Goal: Task Accomplishment & Management: Use online tool/utility

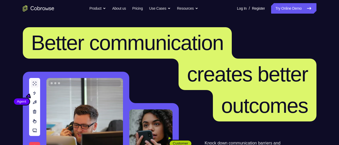
click at [289, 10] on link "Try Online Demo" at bounding box center [293, 8] width 45 height 10
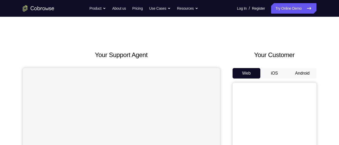
click at [303, 75] on button "Android" at bounding box center [303, 73] width 28 height 10
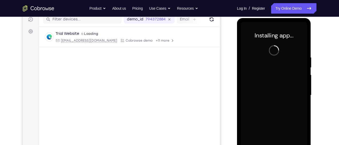
click at [282, 90] on div at bounding box center [274, 95] width 66 height 147
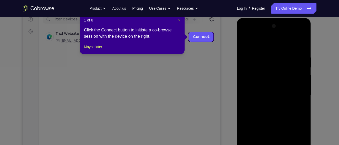
click at [178, 21] on span "×" at bounding box center [179, 20] width 2 height 4
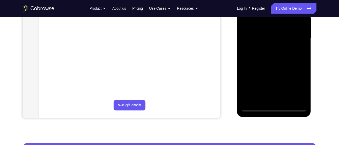
scroll to position [126, 0]
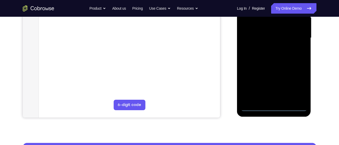
click at [276, 107] on div at bounding box center [274, 38] width 66 height 147
click at [296, 84] on div at bounding box center [274, 38] width 66 height 147
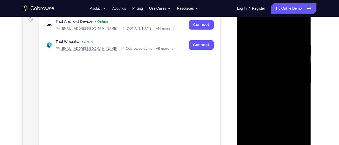
scroll to position [80, 0]
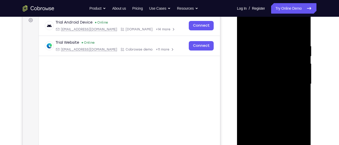
click at [261, 33] on div at bounding box center [274, 84] width 66 height 147
click at [295, 79] on div at bounding box center [274, 84] width 66 height 147
click at [268, 92] on div at bounding box center [274, 84] width 66 height 147
click at [266, 80] on div at bounding box center [274, 84] width 66 height 147
click at [266, 76] on div at bounding box center [274, 84] width 66 height 147
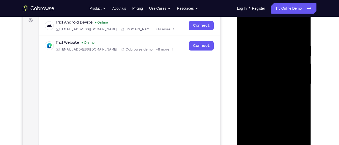
click at [273, 83] on div at bounding box center [274, 84] width 66 height 147
click at [275, 101] on div at bounding box center [274, 84] width 66 height 147
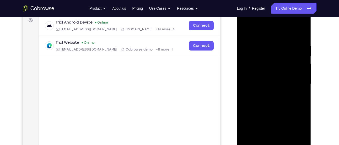
click at [275, 101] on div at bounding box center [274, 84] width 66 height 147
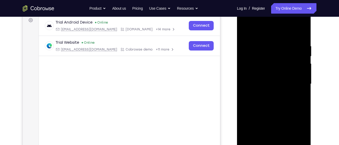
click at [275, 101] on div at bounding box center [274, 84] width 66 height 147
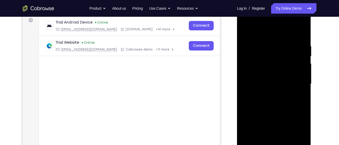
click at [275, 101] on div at bounding box center [274, 84] width 66 height 147
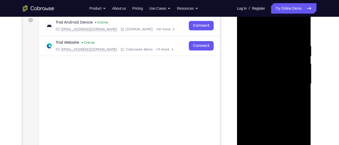
click at [275, 101] on div at bounding box center [274, 84] width 66 height 147
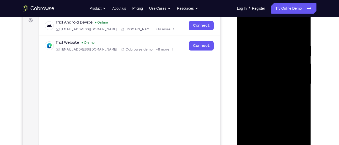
click at [275, 101] on div at bounding box center [274, 84] width 66 height 147
click at [275, 107] on div at bounding box center [274, 84] width 66 height 147
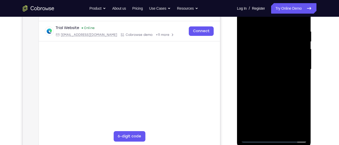
scroll to position [95, 0]
drag, startPoint x: 275, startPoint y: 92, endPoint x: 275, endPoint y: 85, distance: 6.8
click at [275, 85] on div at bounding box center [274, 69] width 66 height 147
click at [304, 69] on div at bounding box center [274, 69] width 66 height 147
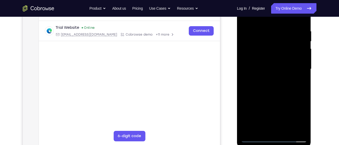
click at [304, 69] on div at bounding box center [274, 69] width 66 height 147
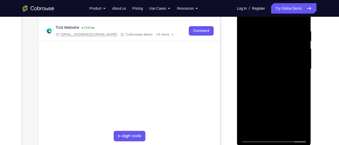
click at [304, 69] on div at bounding box center [274, 69] width 66 height 147
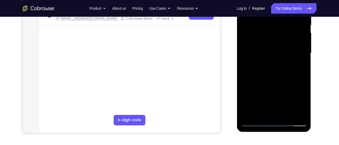
scroll to position [111, 0]
click at [285, 114] on div at bounding box center [274, 53] width 66 height 147
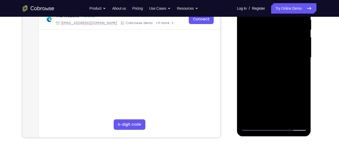
scroll to position [106, 0]
click at [273, 85] on div at bounding box center [274, 58] width 66 height 147
click at [270, 52] on div at bounding box center [274, 58] width 66 height 147
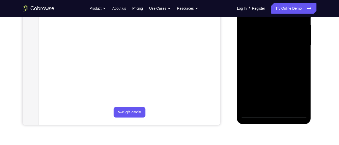
scroll to position [120, 0]
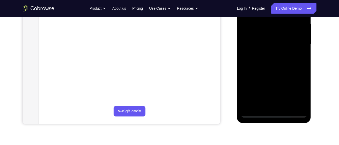
click at [269, 101] on div at bounding box center [274, 44] width 66 height 147
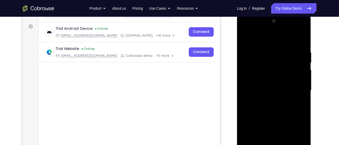
scroll to position [73, 0]
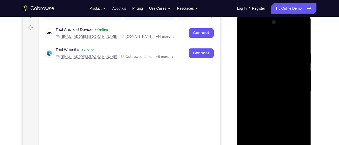
click at [245, 40] on div at bounding box center [274, 91] width 66 height 147
click at [246, 38] on div at bounding box center [274, 91] width 66 height 147
click at [268, 44] on div at bounding box center [274, 91] width 66 height 147
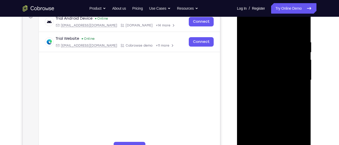
scroll to position [84, 0]
click at [294, 86] on div at bounding box center [274, 80] width 66 height 147
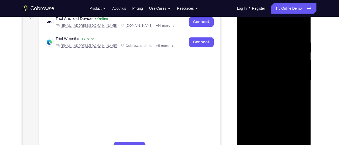
click at [294, 86] on div at bounding box center [274, 80] width 66 height 147
click at [295, 83] on div at bounding box center [274, 80] width 66 height 147
click at [302, 77] on div at bounding box center [274, 80] width 66 height 147
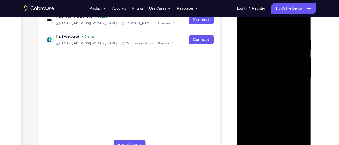
scroll to position [109, 0]
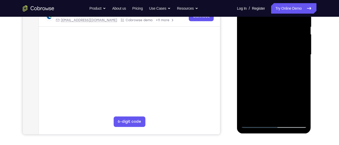
click at [302, 115] on div at bounding box center [274, 54] width 66 height 147
click at [301, 71] on div at bounding box center [274, 54] width 66 height 147
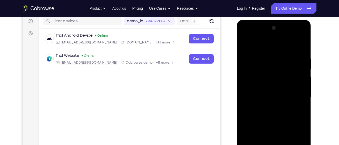
scroll to position [66, 0]
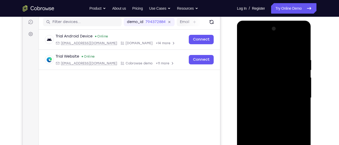
click at [300, 48] on div at bounding box center [274, 98] width 66 height 147
click at [302, 45] on div at bounding box center [274, 98] width 66 height 147
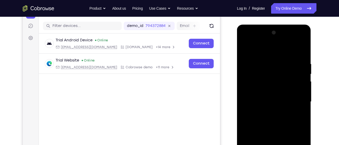
scroll to position [57, 0]
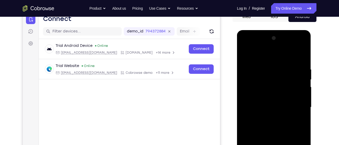
click at [245, 53] on div at bounding box center [274, 107] width 66 height 147
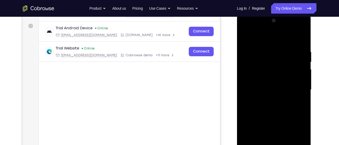
scroll to position [74, 0]
click at [296, 43] on div at bounding box center [274, 90] width 66 height 147
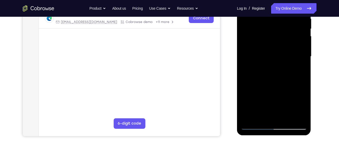
scroll to position [108, 0]
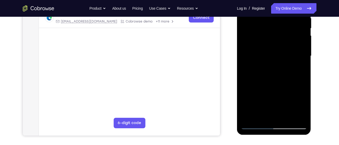
click at [295, 116] on div at bounding box center [274, 56] width 66 height 147
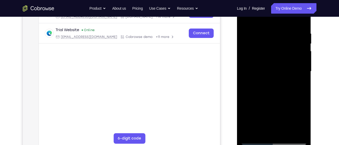
click at [304, 70] on div at bounding box center [274, 71] width 66 height 147
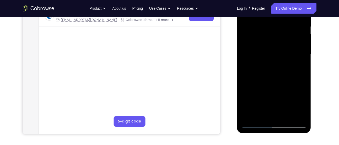
click at [301, 113] on div at bounding box center [274, 54] width 66 height 147
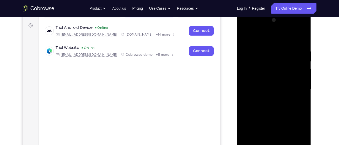
scroll to position [75, 0]
click at [303, 90] on div at bounding box center [274, 89] width 66 height 147
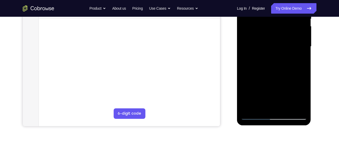
scroll to position [119, 0]
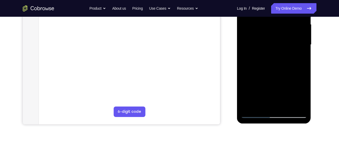
click at [301, 104] on div at bounding box center [274, 44] width 66 height 147
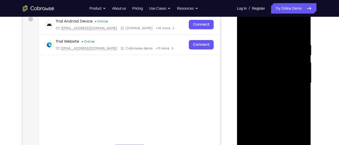
scroll to position [81, 0]
click at [300, 67] on div at bounding box center [274, 82] width 66 height 147
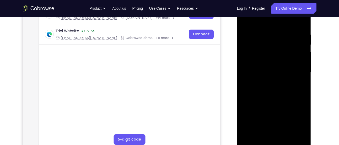
scroll to position [93, 0]
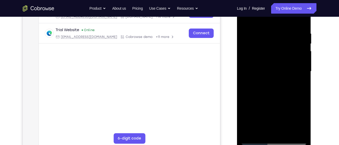
click at [300, 67] on div at bounding box center [274, 71] width 66 height 147
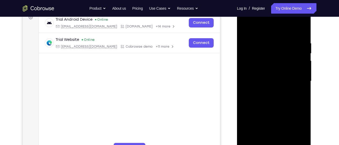
drag, startPoint x: 303, startPoint y: 59, endPoint x: 243, endPoint y: 64, distance: 59.8
click at [243, 64] on div at bounding box center [274, 81] width 66 height 147
drag, startPoint x: 300, startPoint y: 52, endPoint x: 233, endPoint y: 51, distance: 66.9
click at [237, 51] on html "Online web based iOS Simulators and Android Emulators. Run iPhone, iPad, Mobile…" at bounding box center [274, 82] width 75 height 157
click at [301, 30] on div at bounding box center [274, 81] width 66 height 147
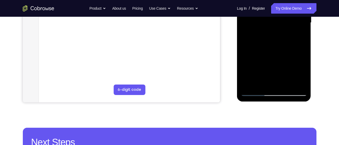
scroll to position [142, 0]
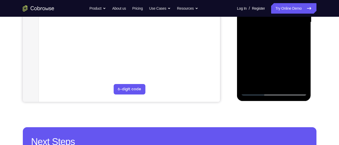
click at [287, 83] on div at bounding box center [274, 22] width 66 height 147
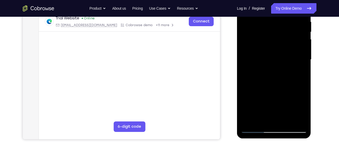
scroll to position [81, 0]
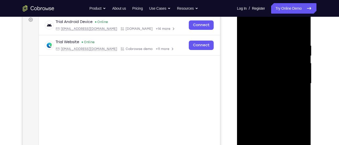
click at [246, 31] on div at bounding box center [274, 83] width 66 height 147
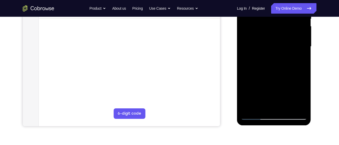
scroll to position [120, 0]
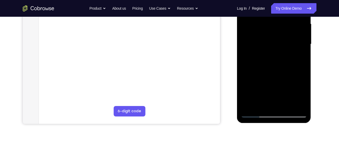
click at [286, 108] on div at bounding box center [274, 44] width 66 height 147
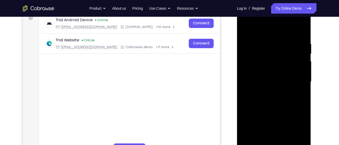
scroll to position [82, 0]
click at [251, 47] on div at bounding box center [274, 82] width 66 height 147
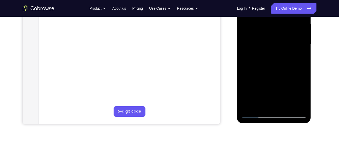
scroll to position [120, 0]
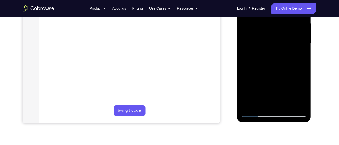
click at [273, 97] on div at bounding box center [274, 43] width 66 height 147
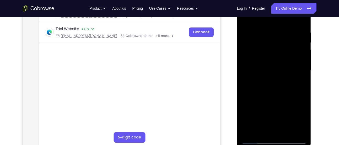
scroll to position [91, 0]
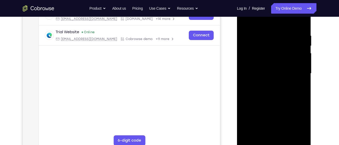
click at [272, 43] on div at bounding box center [274, 73] width 66 height 147
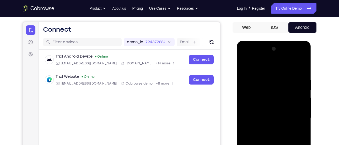
scroll to position [37, 0]
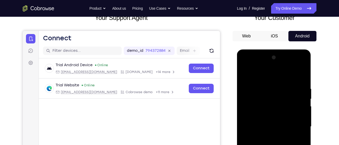
click at [246, 76] on div at bounding box center [274, 127] width 66 height 147
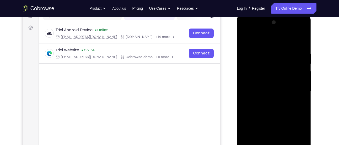
scroll to position [70, 0]
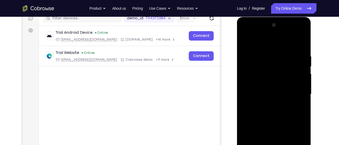
drag, startPoint x: 277, startPoint y: 55, endPoint x: 274, endPoint y: 140, distance: 85.3
click at [274, 140] on div at bounding box center [274, 94] width 66 height 147
drag, startPoint x: 275, startPoint y: 58, endPoint x: 258, endPoint y: 140, distance: 83.7
click at [258, 140] on div at bounding box center [274, 94] width 66 height 147
drag, startPoint x: 275, startPoint y: 47, endPoint x: 269, endPoint y: 140, distance: 93.8
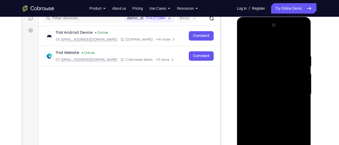
click at [269, 140] on div at bounding box center [274, 94] width 66 height 147
click at [281, 57] on div at bounding box center [274, 94] width 66 height 147
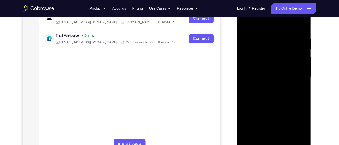
scroll to position [87, 0]
click at [301, 44] on div at bounding box center [274, 77] width 66 height 147
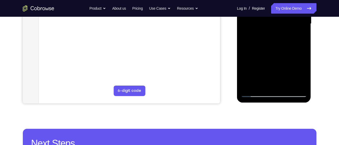
scroll to position [141, 0]
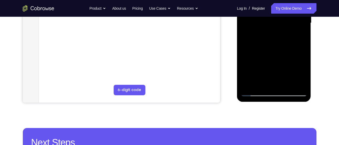
click at [295, 82] on div at bounding box center [274, 23] width 66 height 147
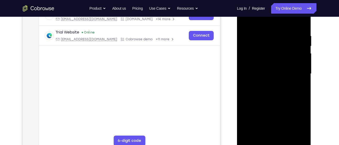
scroll to position [90, 0]
click at [297, 49] on div at bounding box center [274, 74] width 66 height 147
click at [302, 34] on div at bounding box center [274, 74] width 66 height 147
drag, startPoint x: 302, startPoint y: 34, endPoint x: 301, endPoint y: 24, distance: 10.3
click at [301, 24] on div at bounding box center [274, 74] width 66 height 147
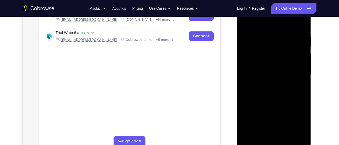
click at [298, 53] on div at bounding box center [274, 74] width 66 height 147
click at [300, 24] on div at bounding box center [274, 74] width 66 height 147
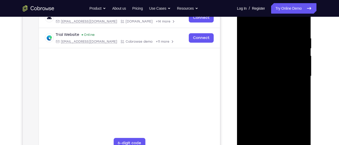
scroll to position [85, 0]
